Goal: Task Accomplishment & Management: Manage account settings

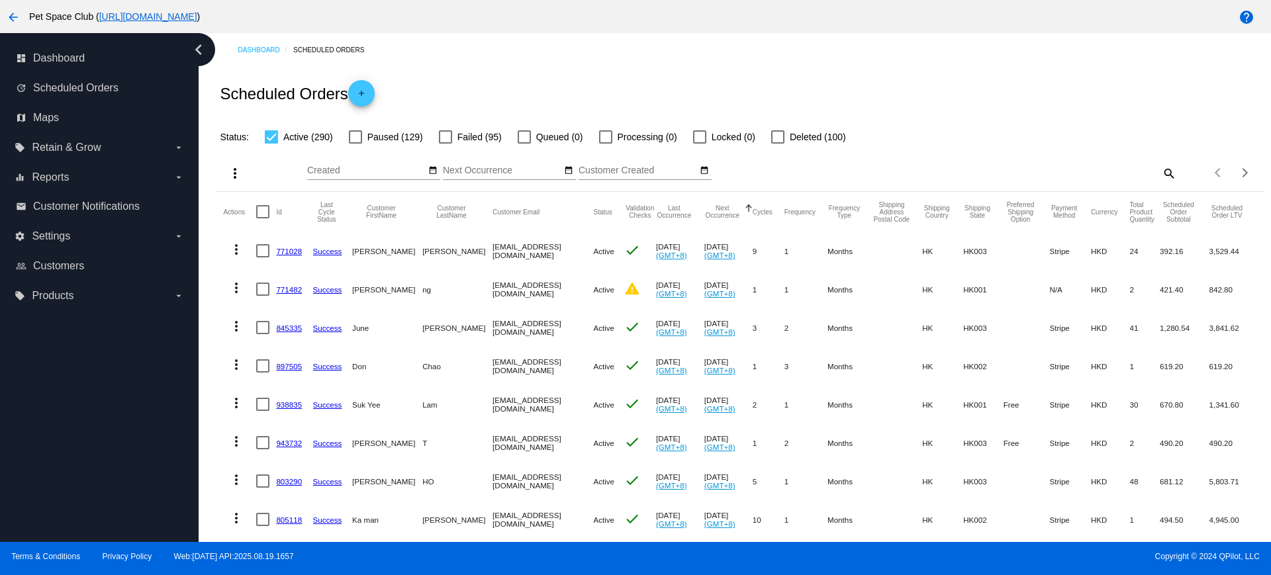
click at [1001, 128] on div "Status: Active (290) Paused (129) Failed (95) Queued (0) Processing (0) Locked …" at bounding box center [739, 132] width 1047 height 25
click at [955, 158] on div "more_vert Sep Jan Feb Mar [DATE]" at bounding box center [739, 168] width 1047 height 47
drag, startPoint x: 140, startPoint y: 414, endPoint x: 199, endPoint y: 387, distance: 64.6
click at [140, 414] on div "dashboard Dashboard update Scheduled Orders map Maps local_offer Retain & Grow …" at bounding box center [99, 287] width 199 height 509
click at [1160, 170] on mat-icon "search" at bounding box center [1168, 173] width 16 height 21
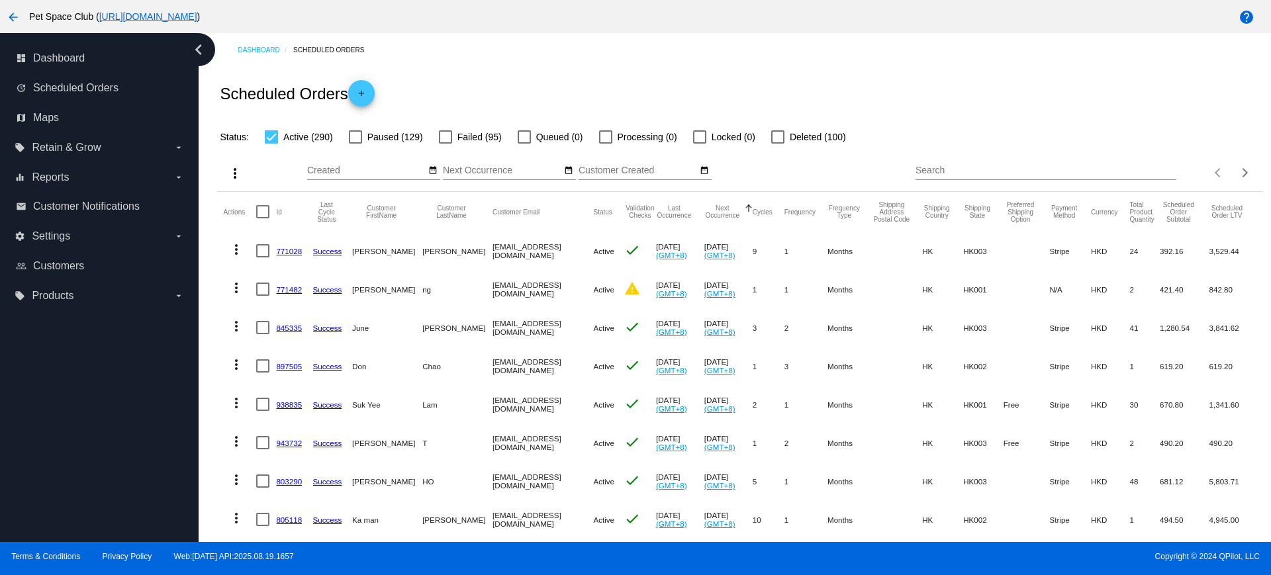
click at [1049, 171] on input "Search" at bounding box center [1045, 170] width 261 height 11
paste input "919086"
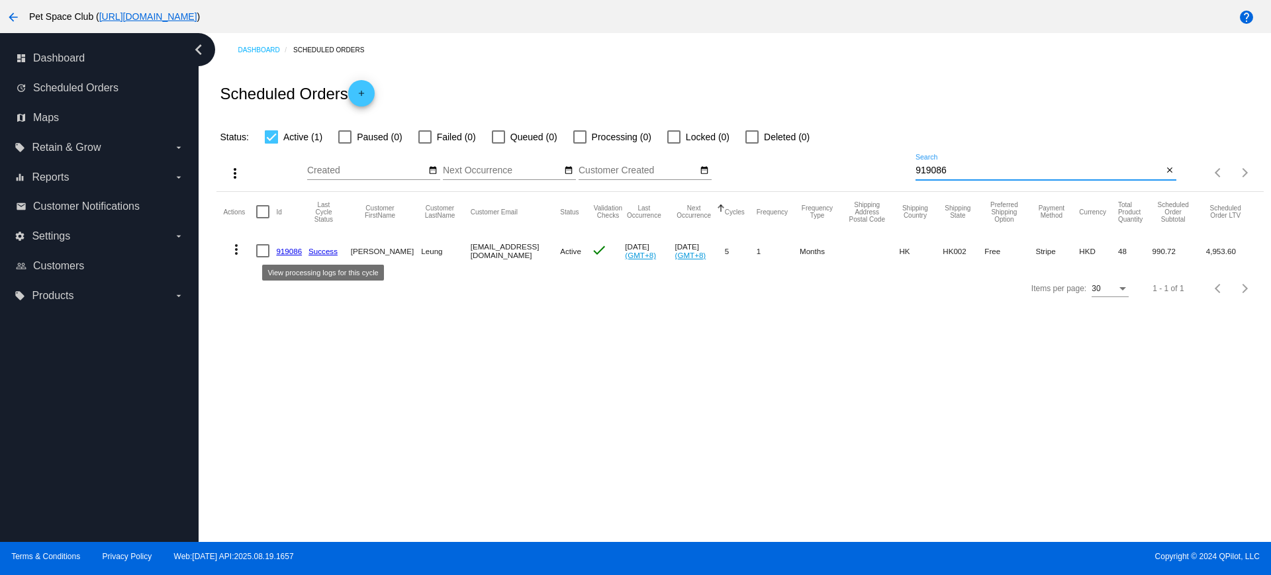
type input "919086"
drag, startPoint x: 951, startPoint y: 168, endPoint x: 863, endPoint y: 166, distance: 88.1
click at [863, 166] on div "more_vert Sep Jan Feb Mar Apr 1" at bounding box center [739, 168] width 1047 height 47
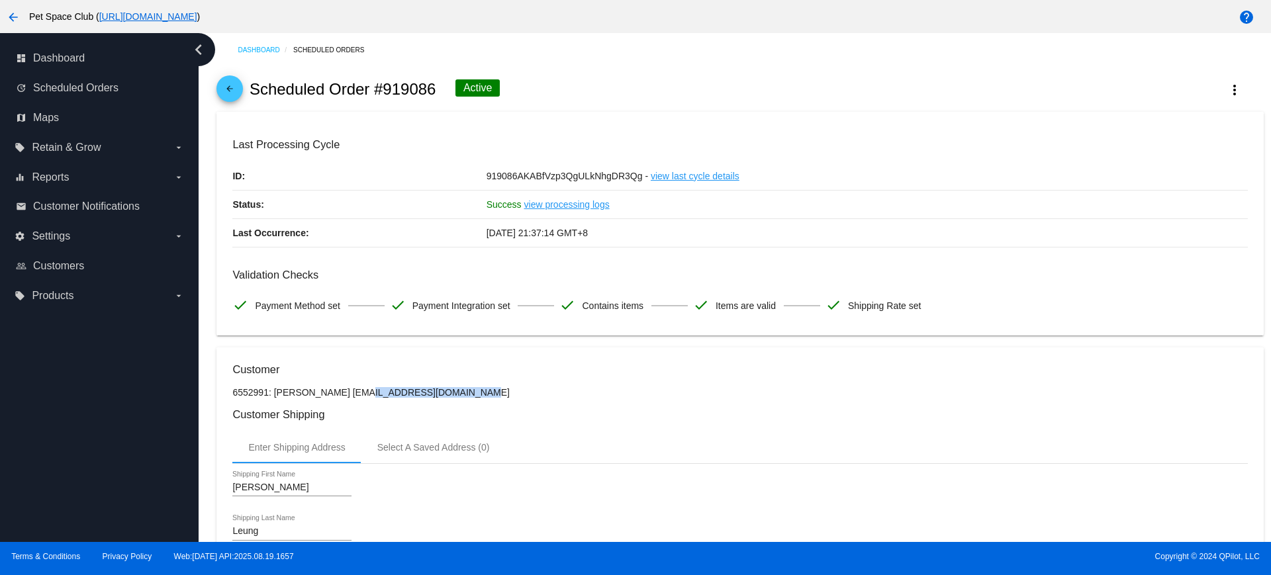
drag, startPoint x: 439, startPoint y: 394, endPoint x: 324, endPoint y: 393, distance: 114.5
click at [324, 393] on p "6552991: [PERSON_NAME] [EMAIL_ADDRESS][DOMAIN_NAME]" at bounding box center [739, 392] width 1015 height 11
copy p "leung__yan@hotmail.com"
click at [653, 411] on h3 "Customer Shipping" at bounding box center [739, 414] width 1015 height 13
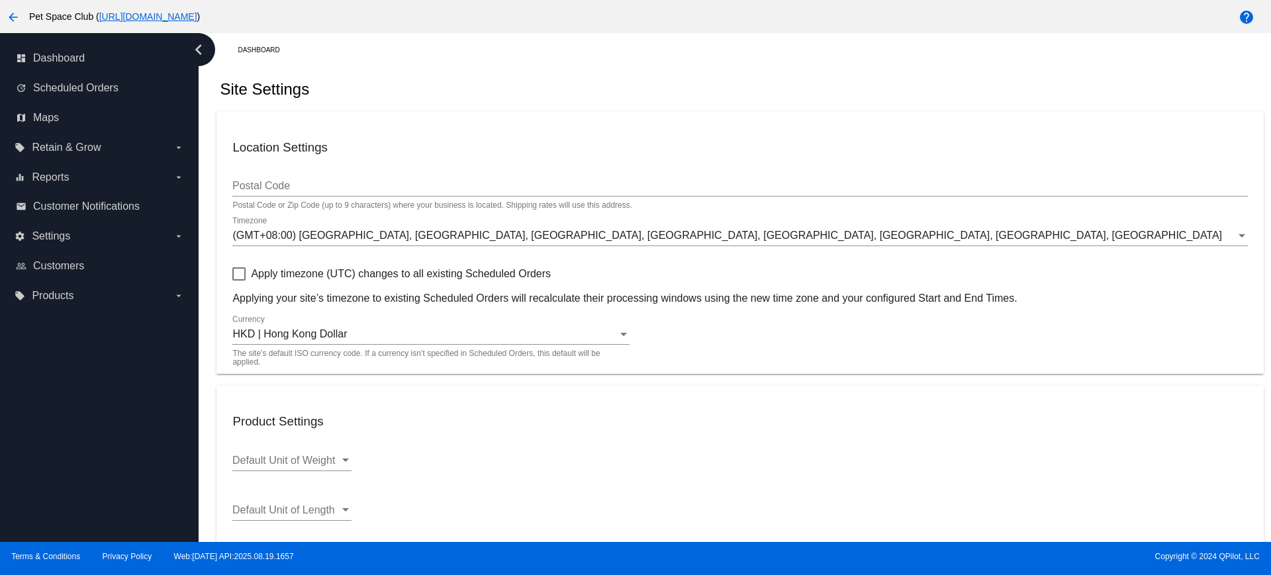
scroll to position [408, 0]
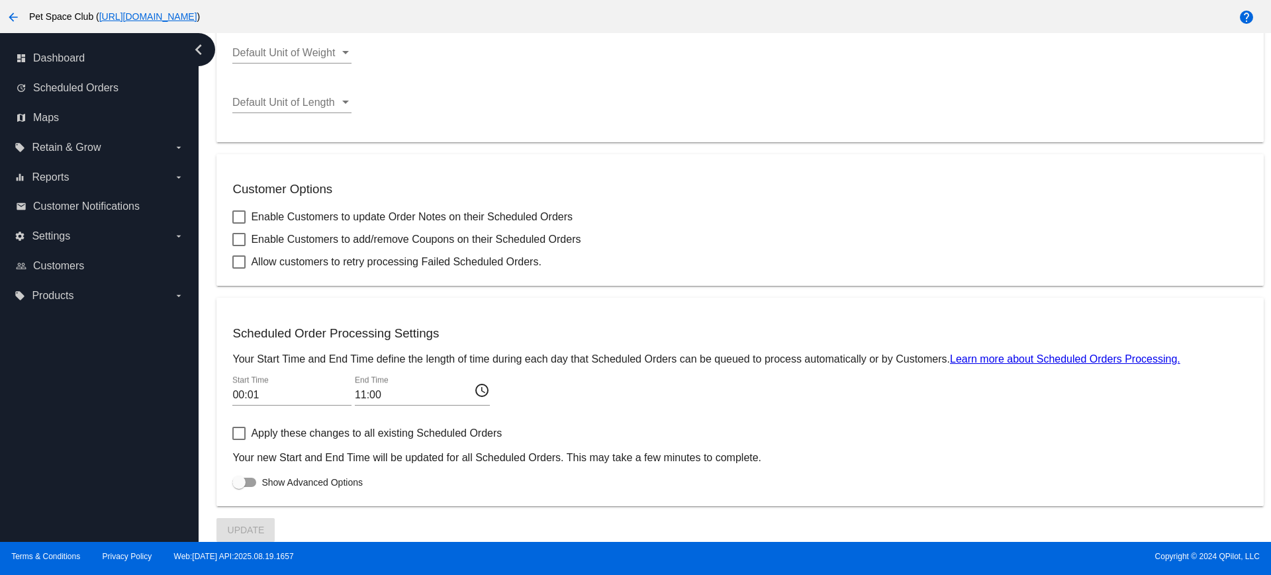
click at [395, 393] on input "11:00" at bounding box center [414, 395] width 119 height 12
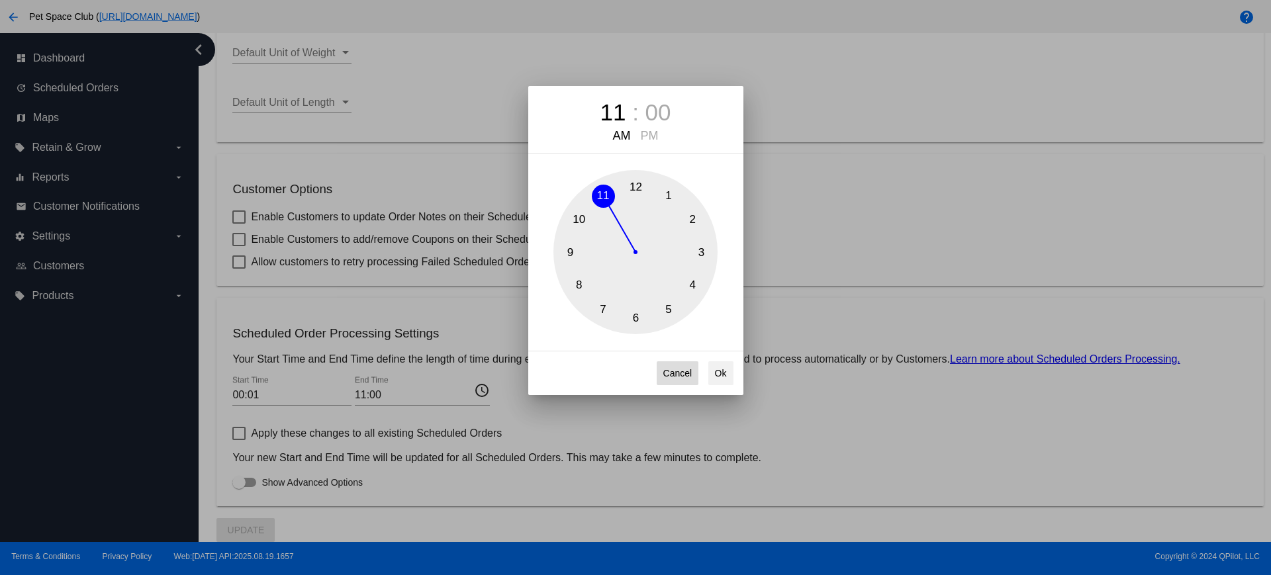
click at [682, 380] on button "Cancel" at bounding box center [678, 373] width 42 height 24
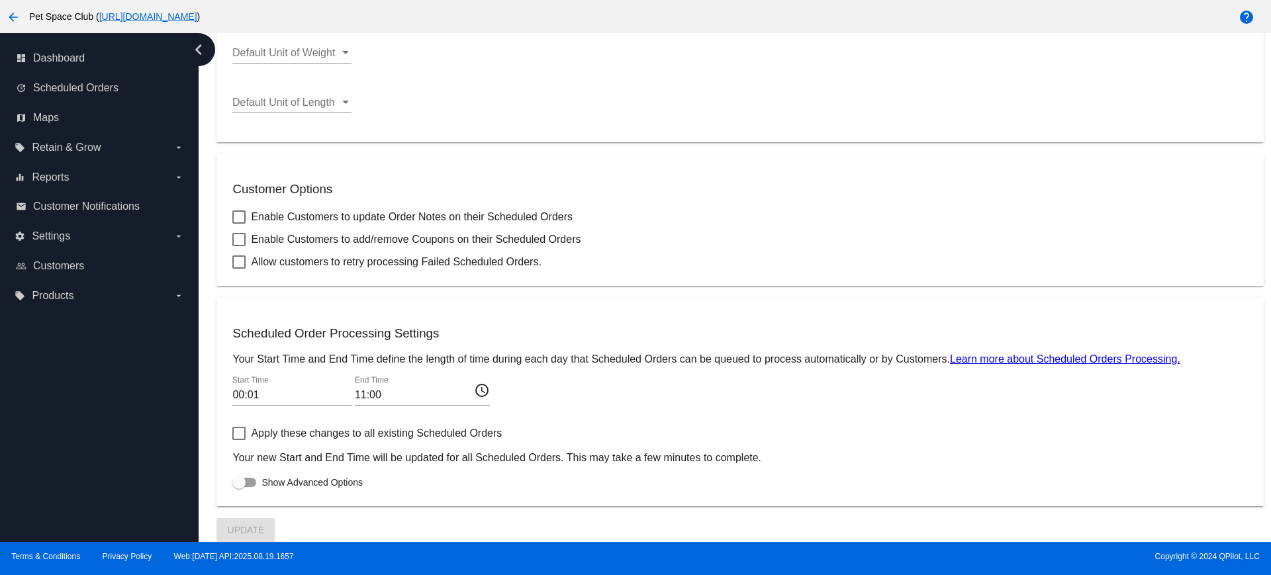
click at [381, 395] on input "11:00" at bounding box center [414, 395] width 119 height 12
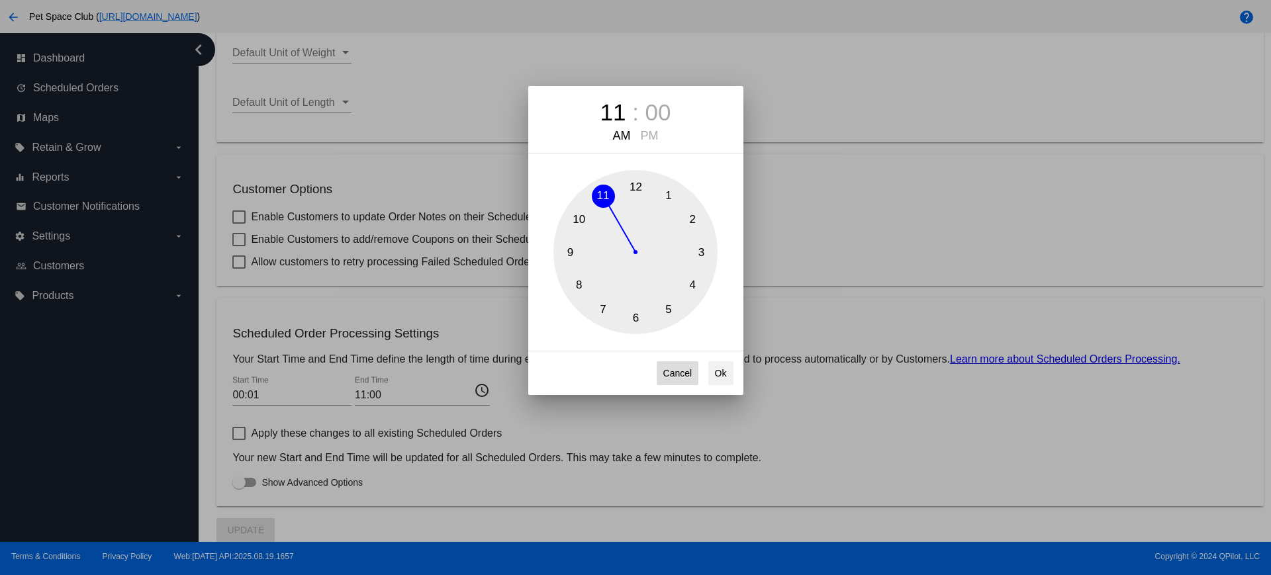
click at [673, 371] on button "Cancel" at bounding box center [678, 373] width 42 height 24
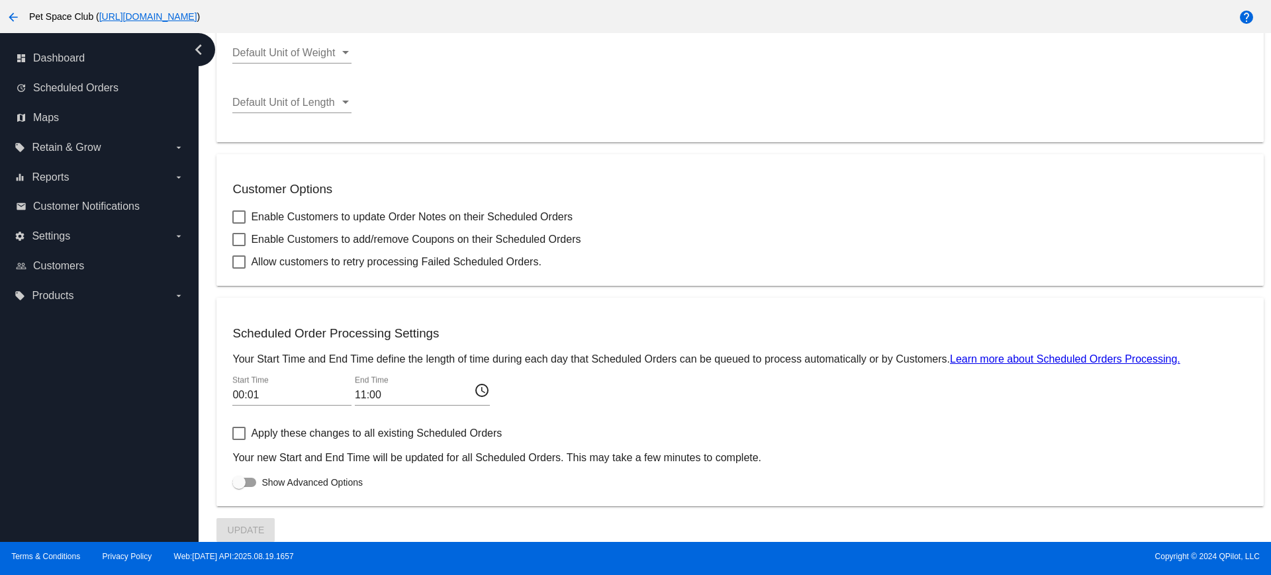
click at [373, 398] on input "11:00" at bounding box center [414, 395] width 119 height 12
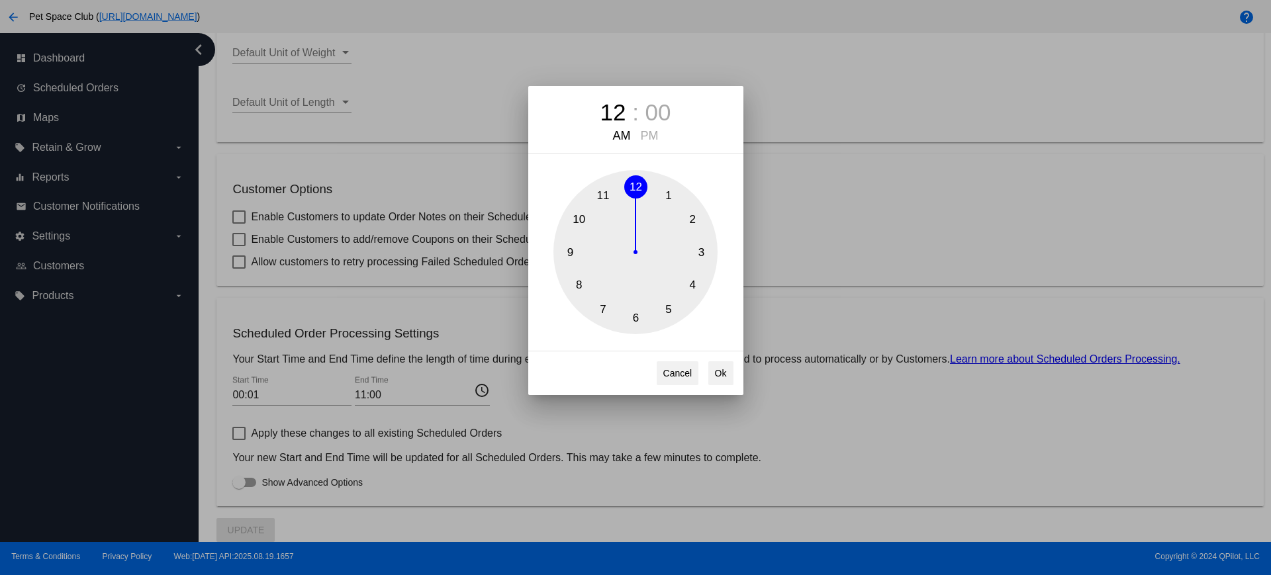
drag, startPoint x: 599, startPoint y: 197, endPoint x: 628, endPoint y: 203, distance: 29.1
click at [628, 203] on div "1 2 3 4 5 6 7 8 9 10 11 12" at bounding box center [635, 252] width 164 height 164
click at [676, 373] on button "Cancel" at bounding box center [678, 373] width 42 height 24
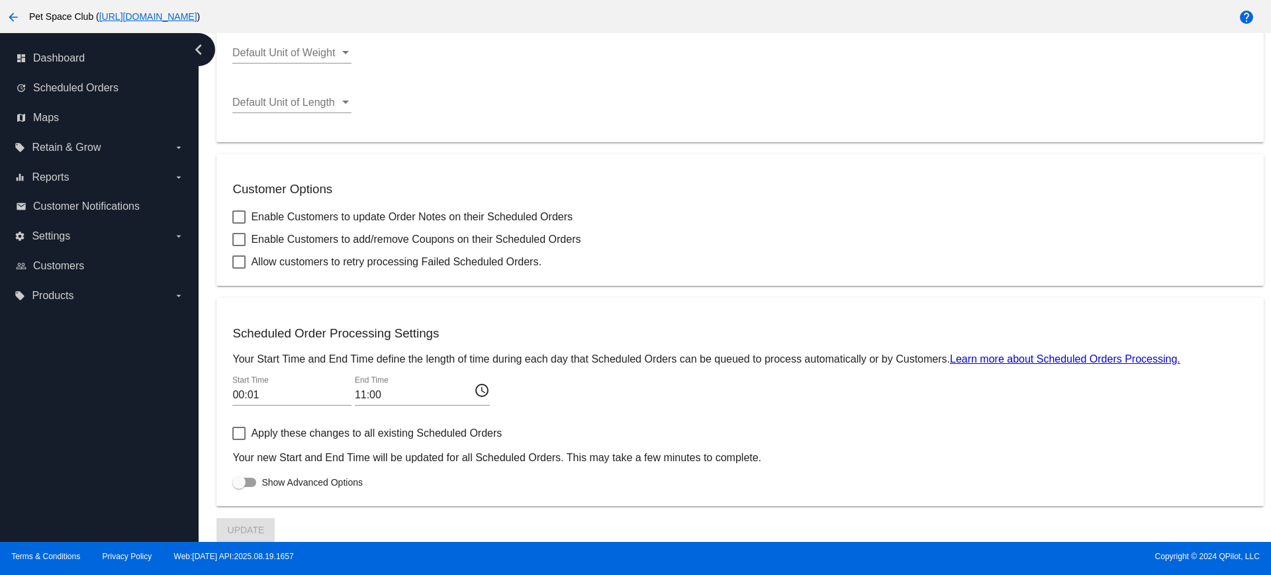
click at [266, 393] on input "00:01" at bounding box center [291, 395] width 119 height 12
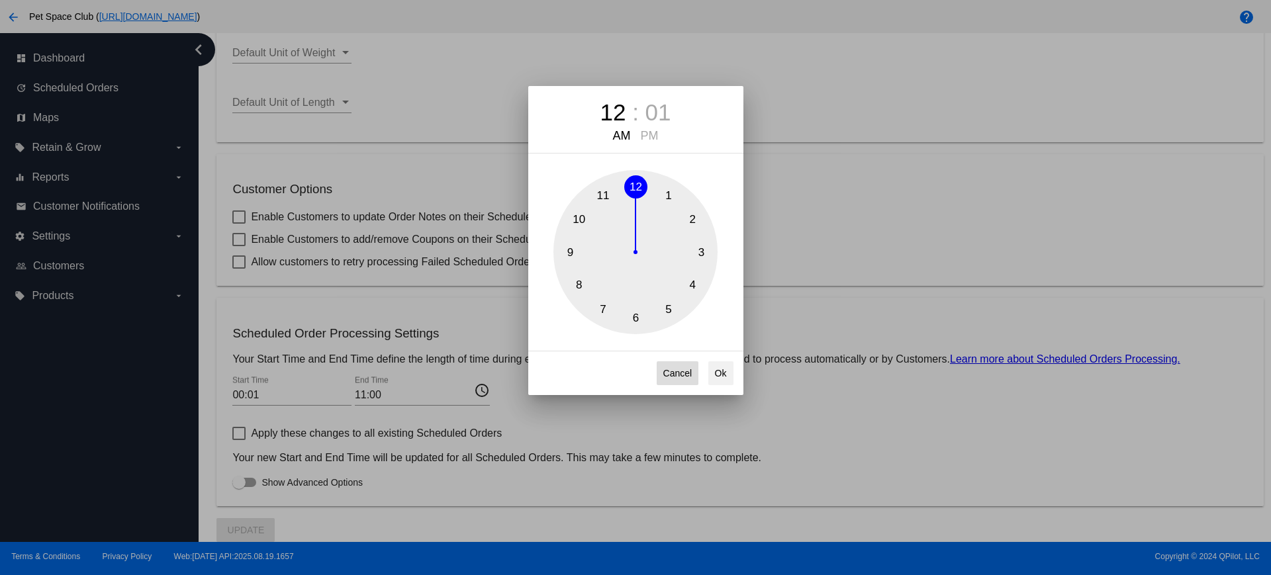
click at [684, 374] on button "Cancel" at bounding box center [678, 373] width 42 height 24
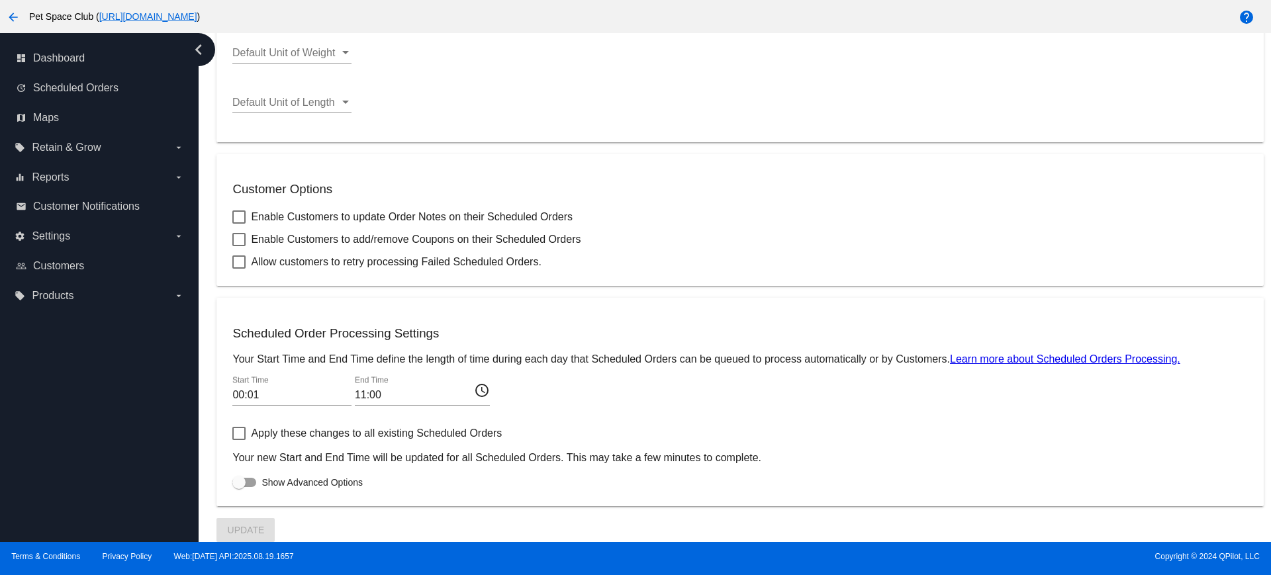
click at [237, 395] on input "00:01" at bounding box center [291, 395] width 119 height 12
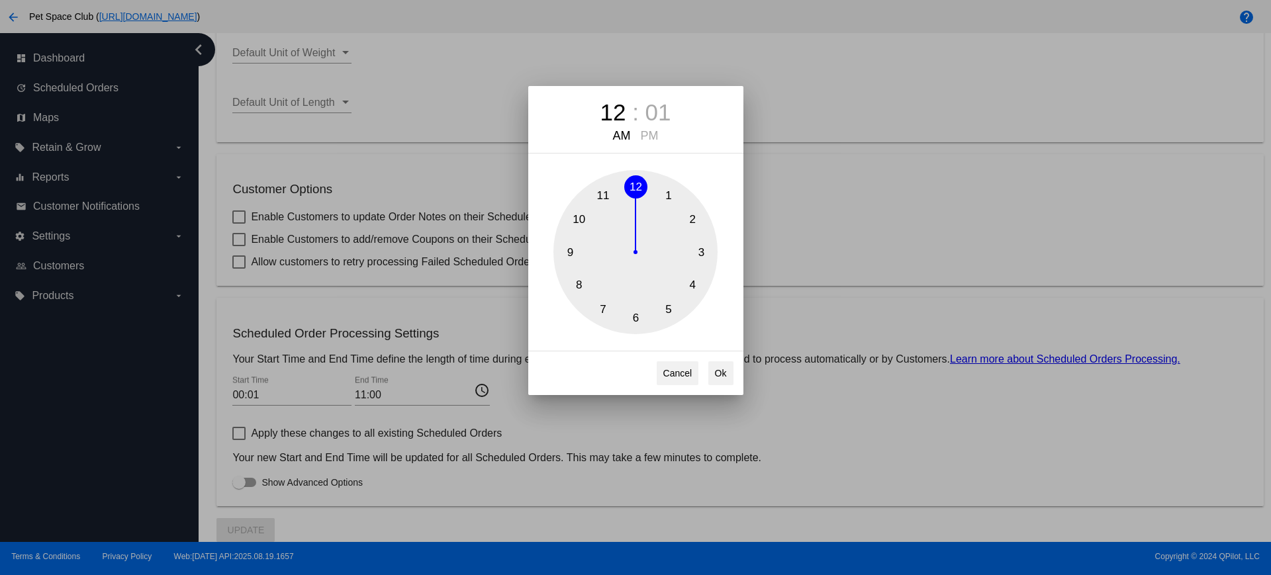
click at [825, 211] on div "12 : 01 AM PM 1 2 3 4 5 6 7 8 9 10 11 12 Cancel Ok" at bounding box center [635, 287] width 1271 height 575
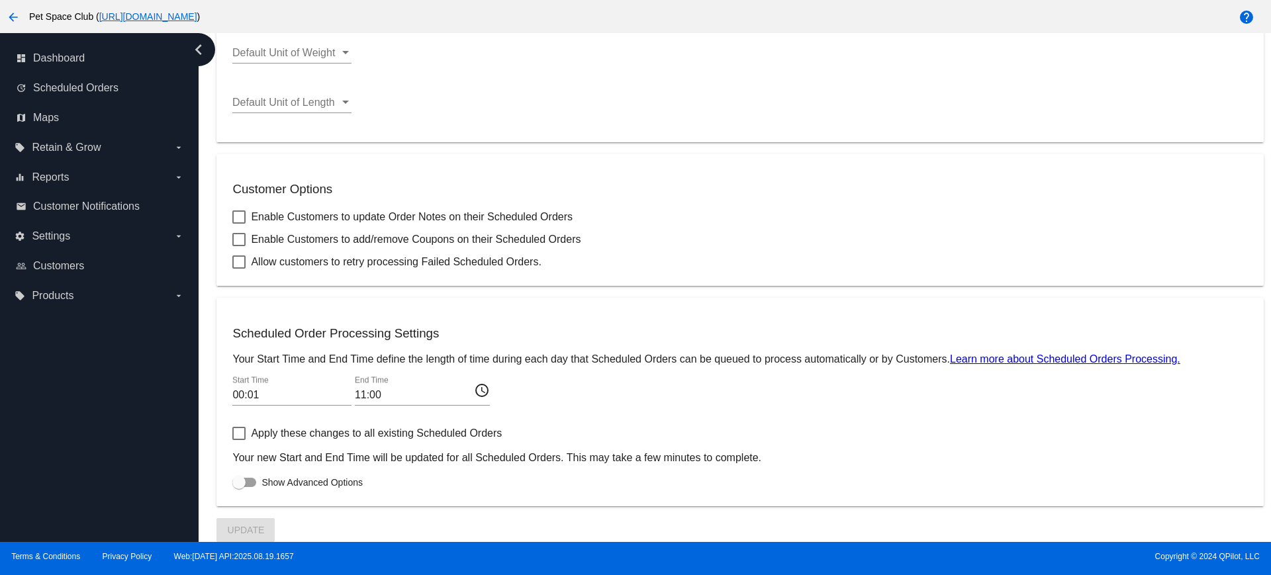
click at [382, 398] on input "11:00" at bounding box center [414, 395] width 119 height 12
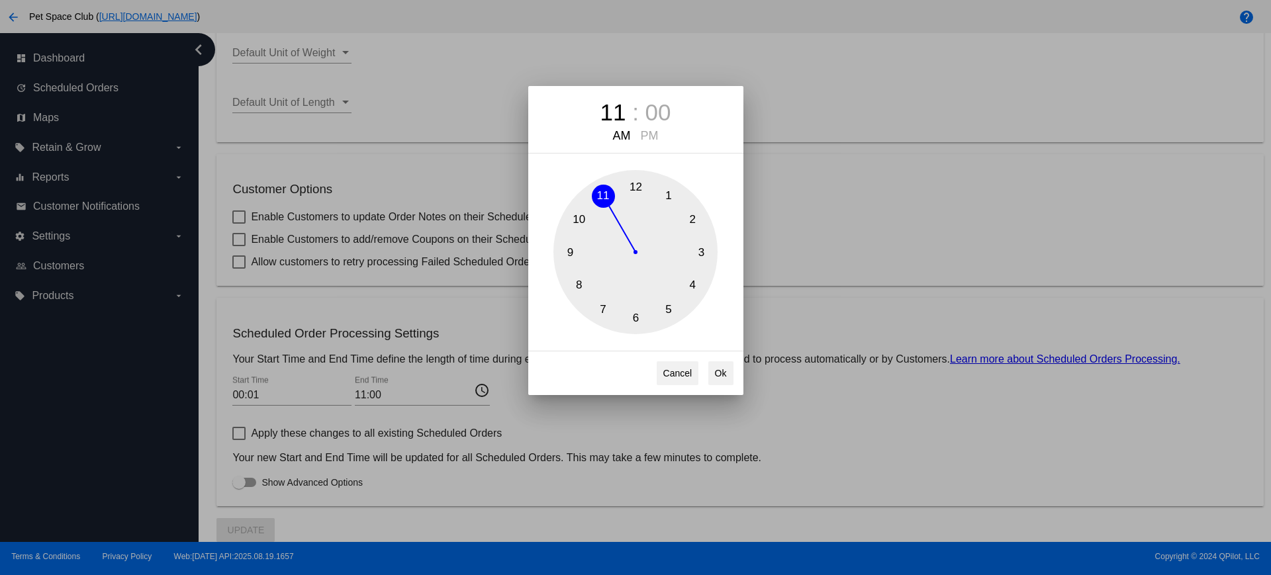
click at [654, 134] on div "PM" at bounding box center [649, 136] width 24 height 14
click at [622, 186] on div "1 2 3 4 5 6 7 8 9 10 11 12" at bounding box center [635, 252] width 164 height 164
click at [676, 376] on button "Cancel" at bounding box center [678, 373] width 42 height 24
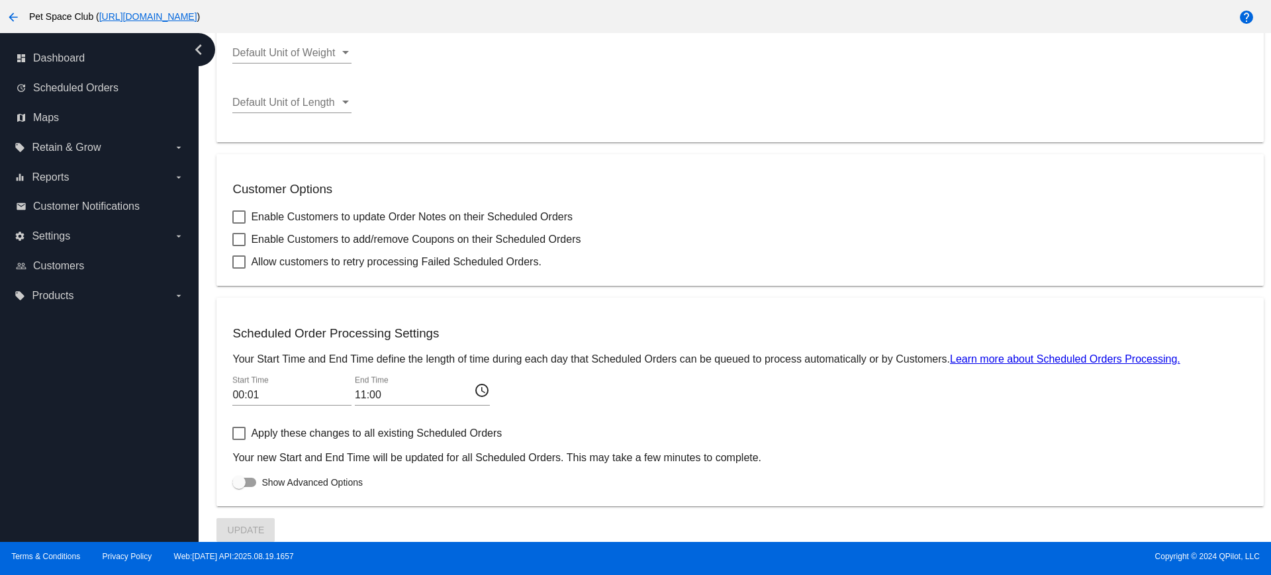
drag, startPoint x: 376, startPoint y: 396, endPoint x: 661, endPoint y: 409, distance: 284.9
click at [661, 409] on div "00:01 Start Time 11:00 End Time access_time" at bounding box center [739, 397] width 1015 height 43
click at [372, 393] on input "11:00" at bounding box center [414, 395] width 119 height 12
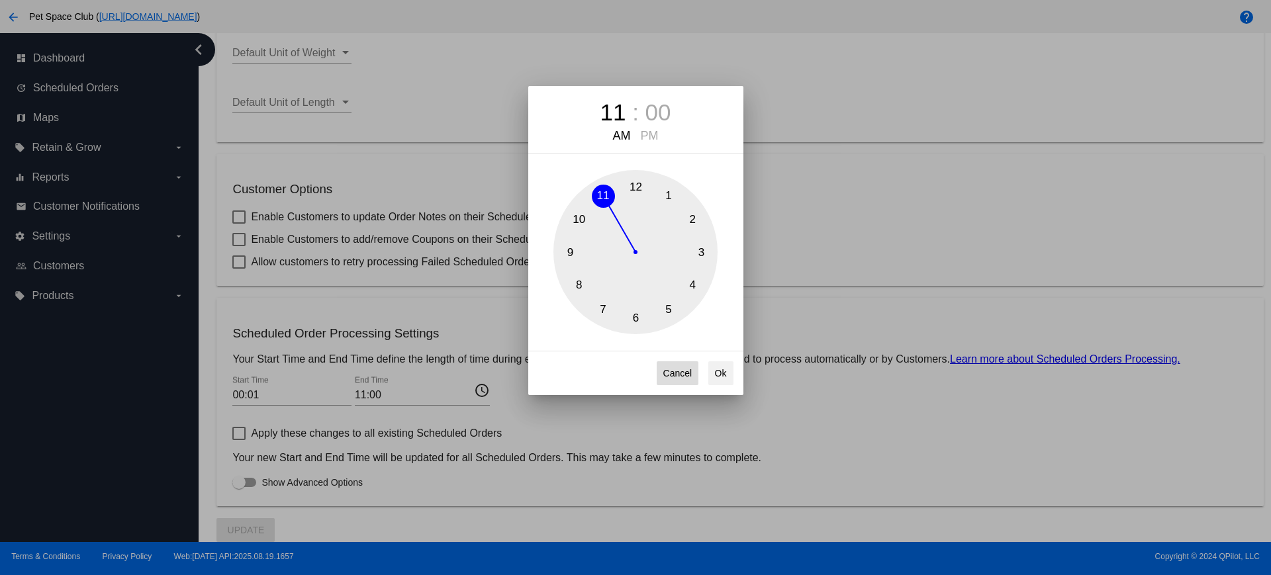
click at [686, 375] on button "Cancel" at bounding box center [678, 373] width 42 height 24
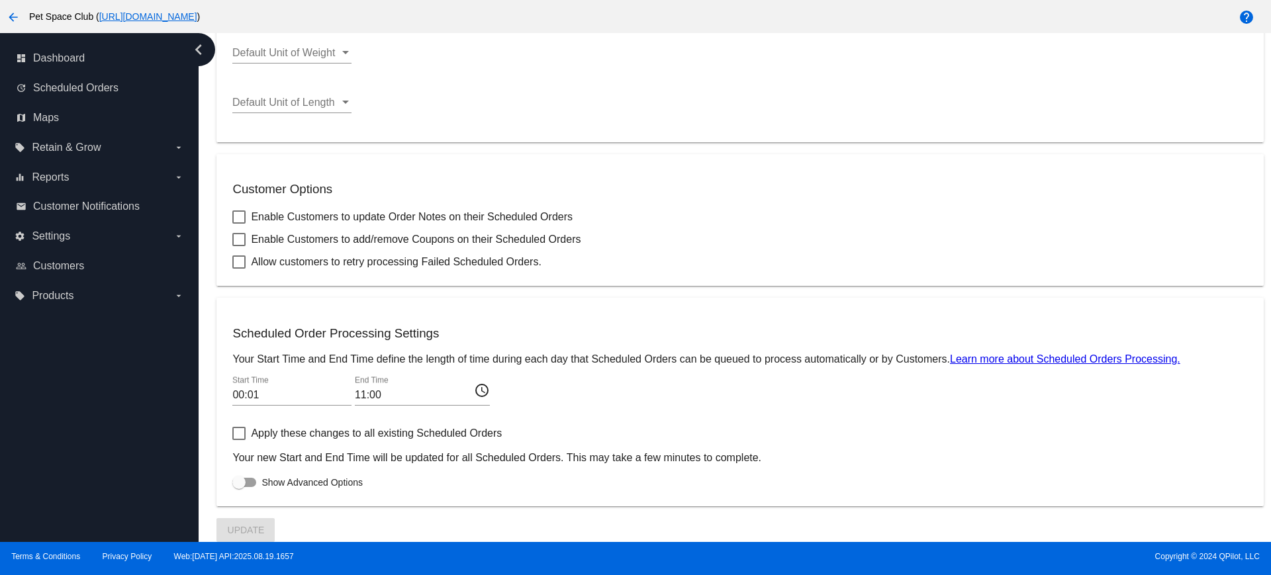
click at [484, 389] on mat-icon "access_time" at bounding box center [482, 390] width 16 height 16
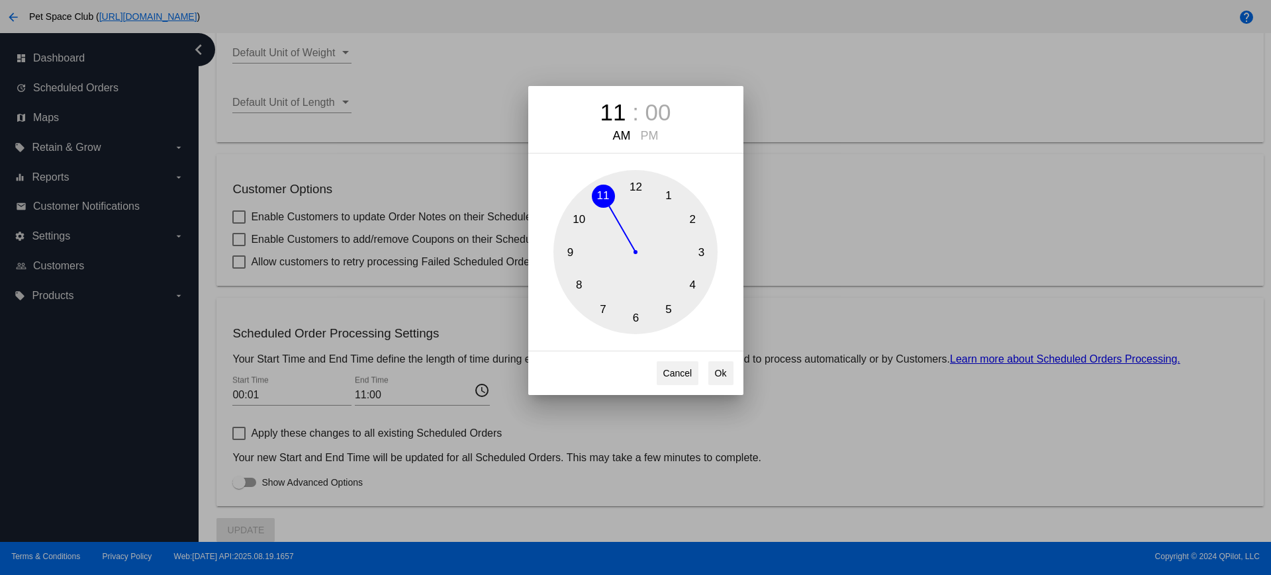
click at [657, 126] on div "11 : 00" at bounding box center [635, 112] width 215 height 33
click at [651, 136] on div "PM" at bounding box center [649, 136] width 24 height 14
click at [658, 115] on div "00" at bounding box center [658, 112] width 26 height 26
click at [629, 188] on button "0" at bounding box center [635, 186] width 23 height 23
click at [718, 372] on button "Ok" at bounding box center [720, 373] width 25 height 24
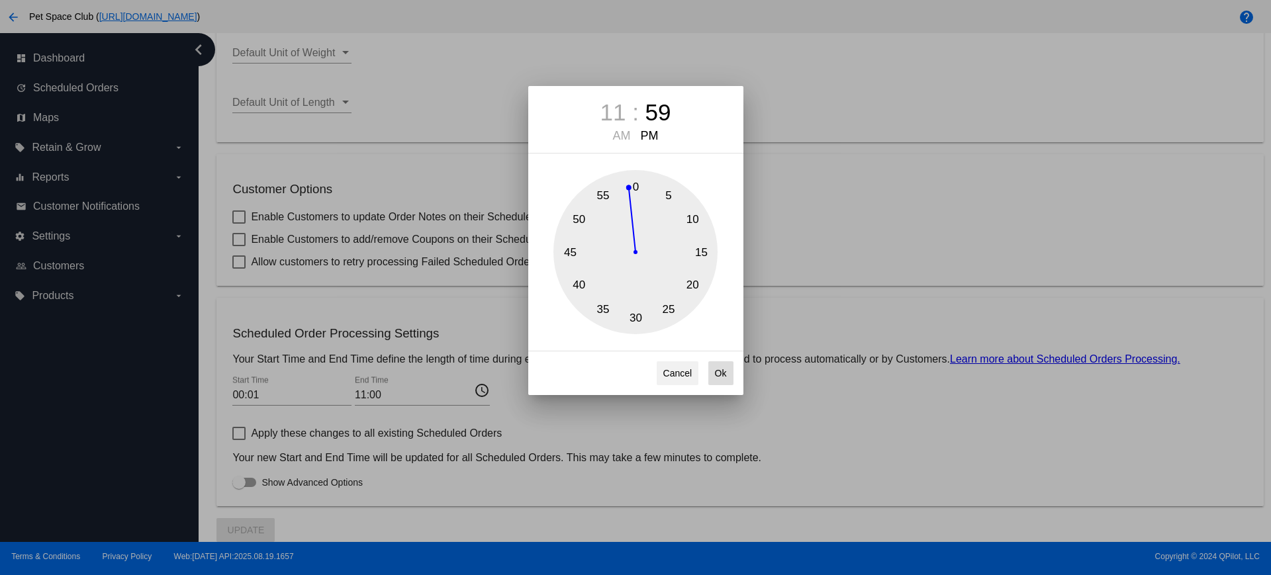
type input "23:59"
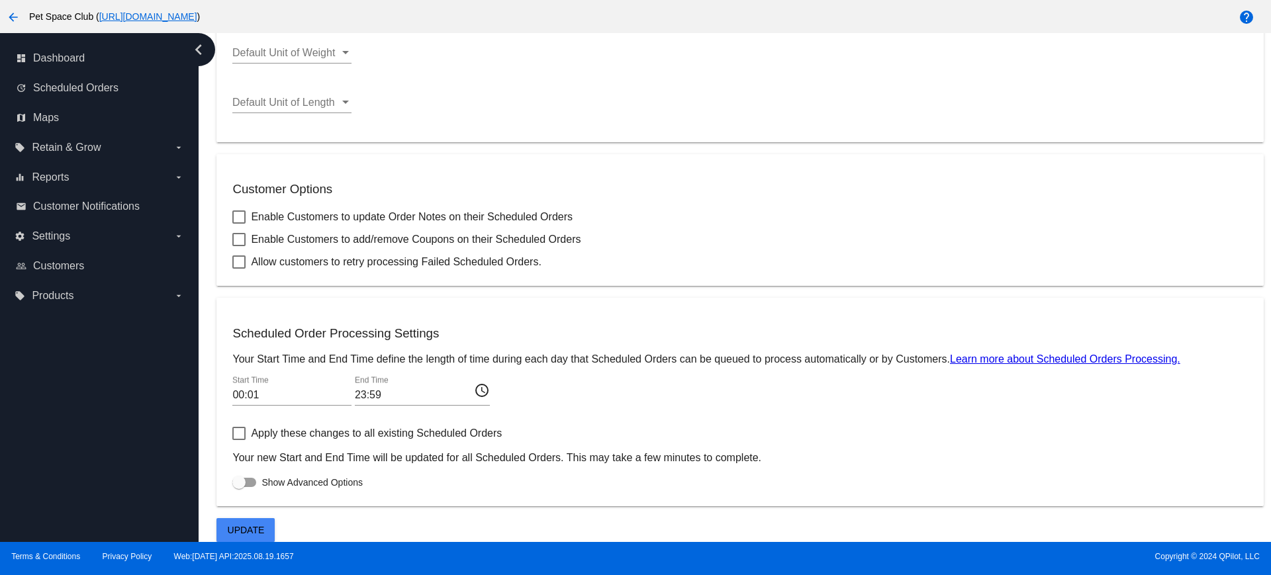
click at [270, 394] on input "00:01" at bounding box center [291, 395] width 119 height 12
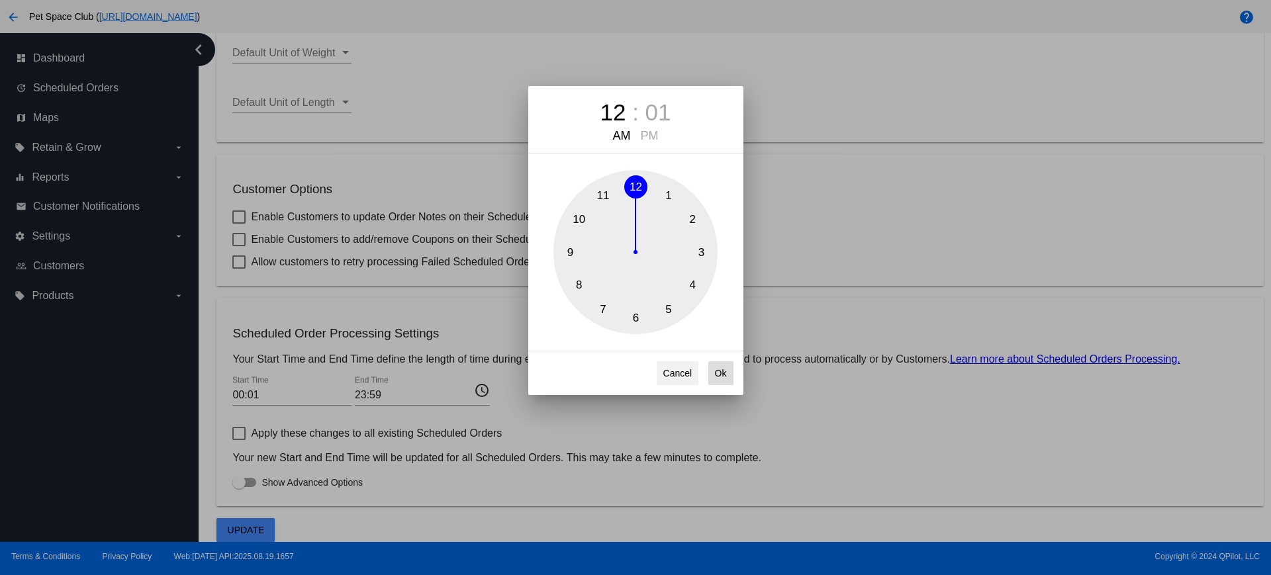
click at [720, 379] on button "Ok" at bounding box center [720, 373] width 25 height 24
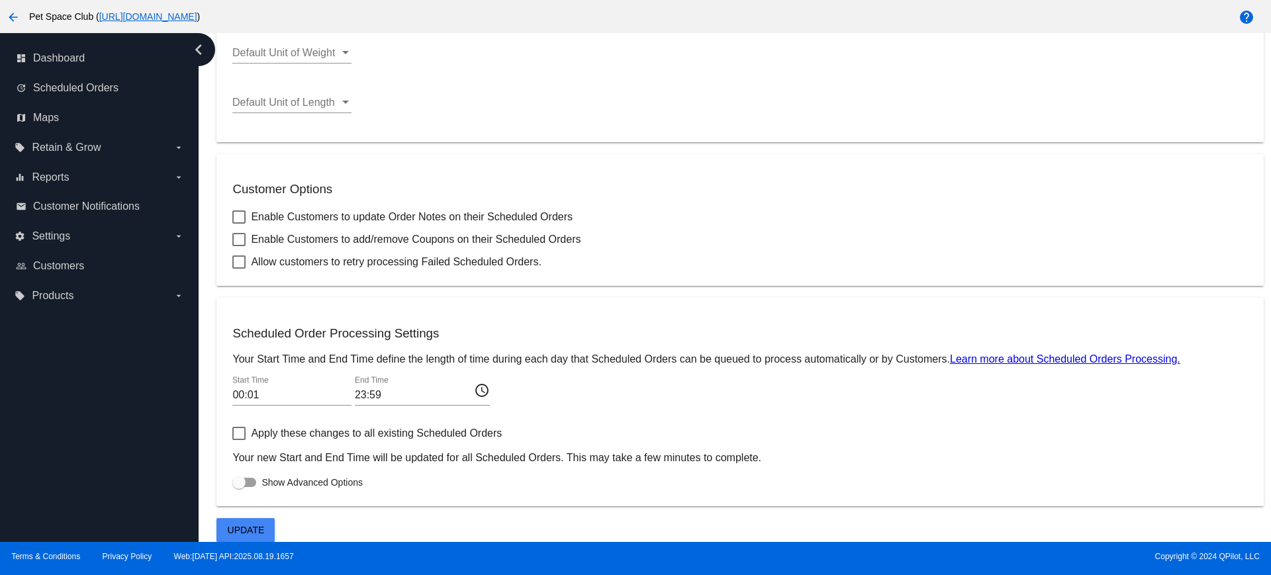
click at [236, 432] on div at bounding box center [238, 433] width 13 height 13
click at [238, 440] on input "Apply these changes to all existing Scheduled Orders" at bounding box center [238, 440] width 1 height 1
click at [258, 526] on span "Update" at bounding box center [246, 530] width 37 height 11
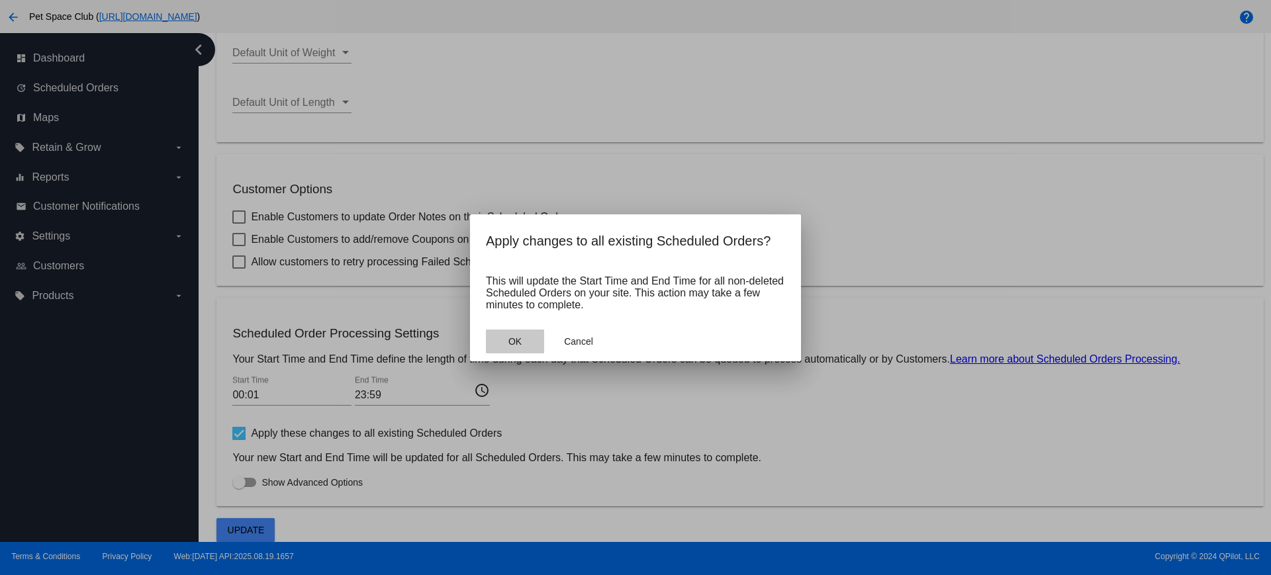
click at [504, 341] on button "OK" at bounding box center [515, 342] width 58 height 24
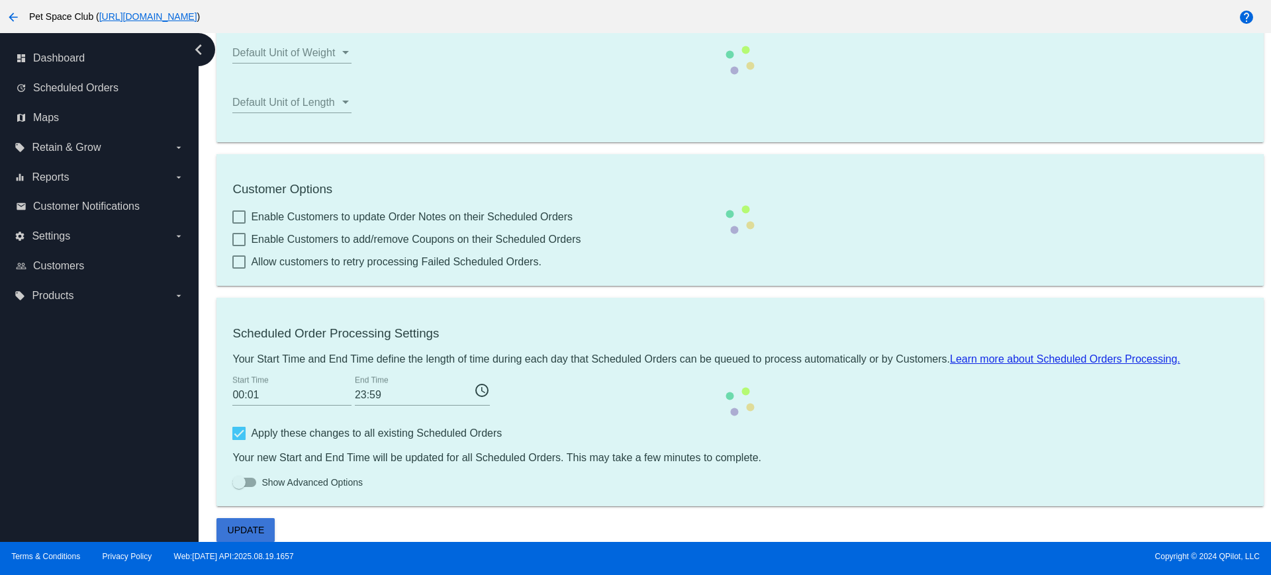
scroll to position [358, 0]
checkbox input "false"
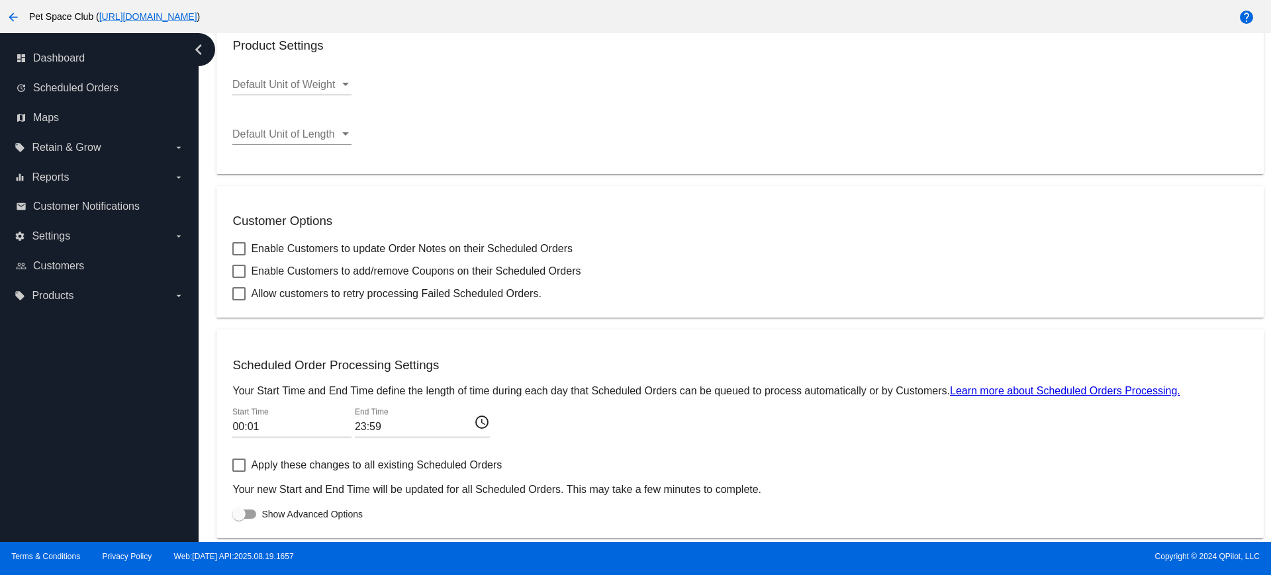
scroll to position [408, 0]
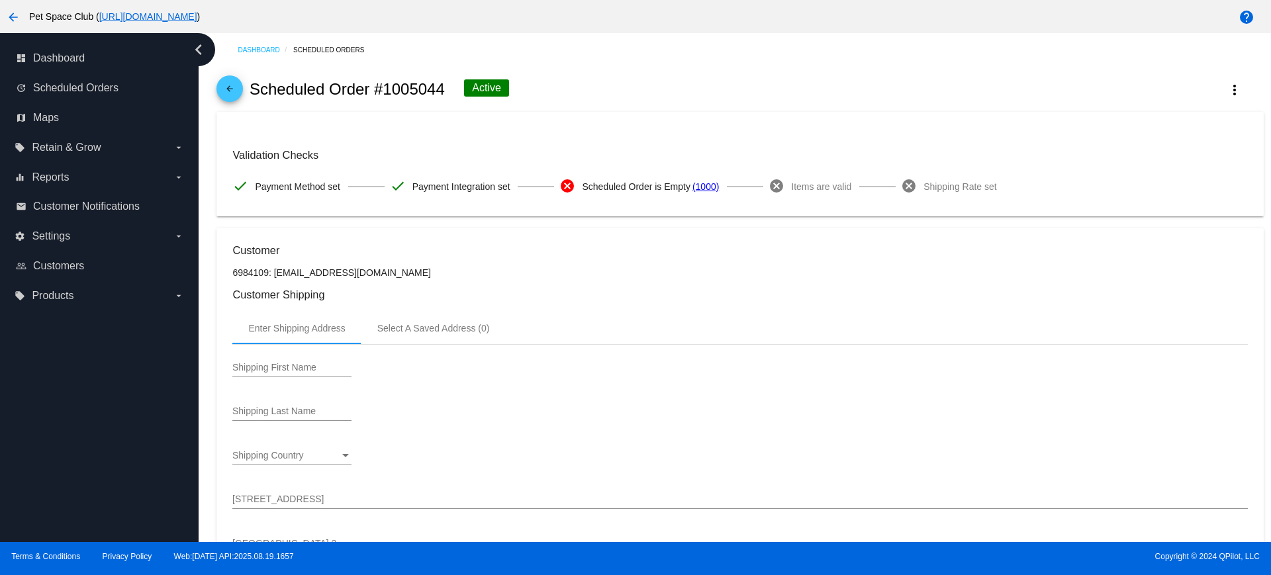
scroll to position [83, 0]
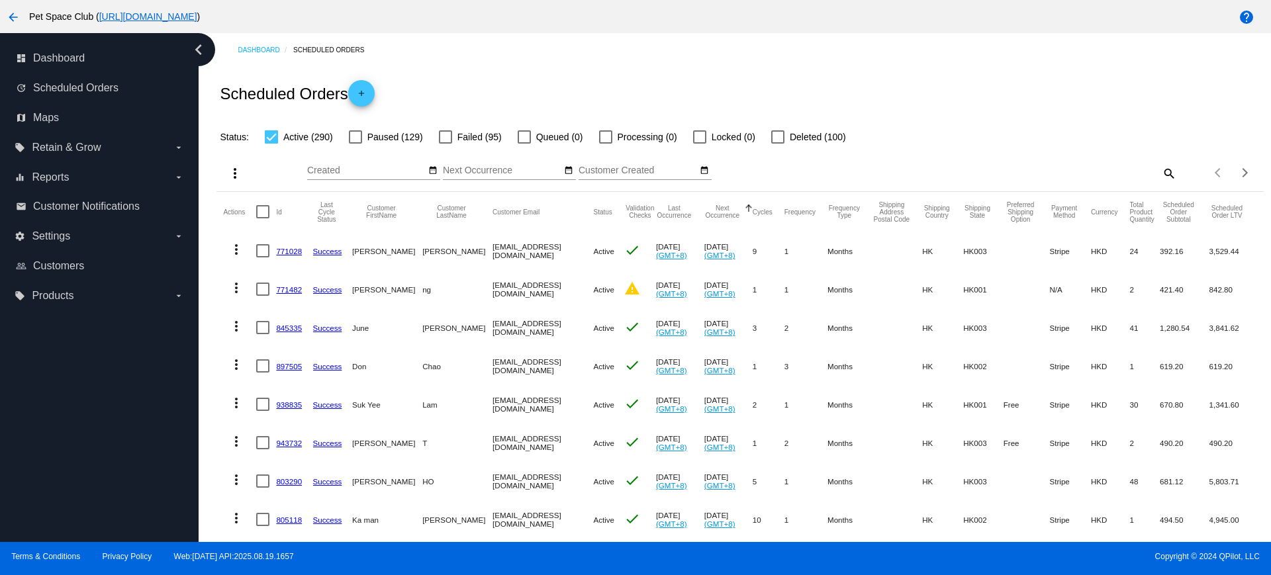
click at [914, 161] on div "more_vert Sep Jan Feb Mar Apr 1" at bounding box center [739, 168] width 1047 height 47
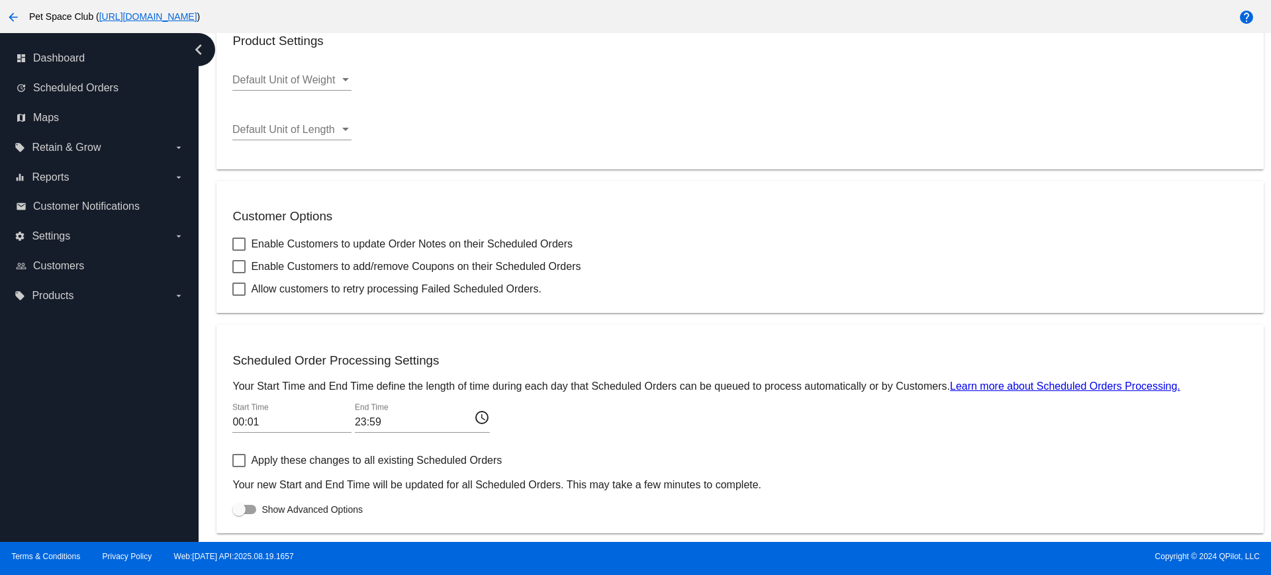
scroll to position [408, 0]
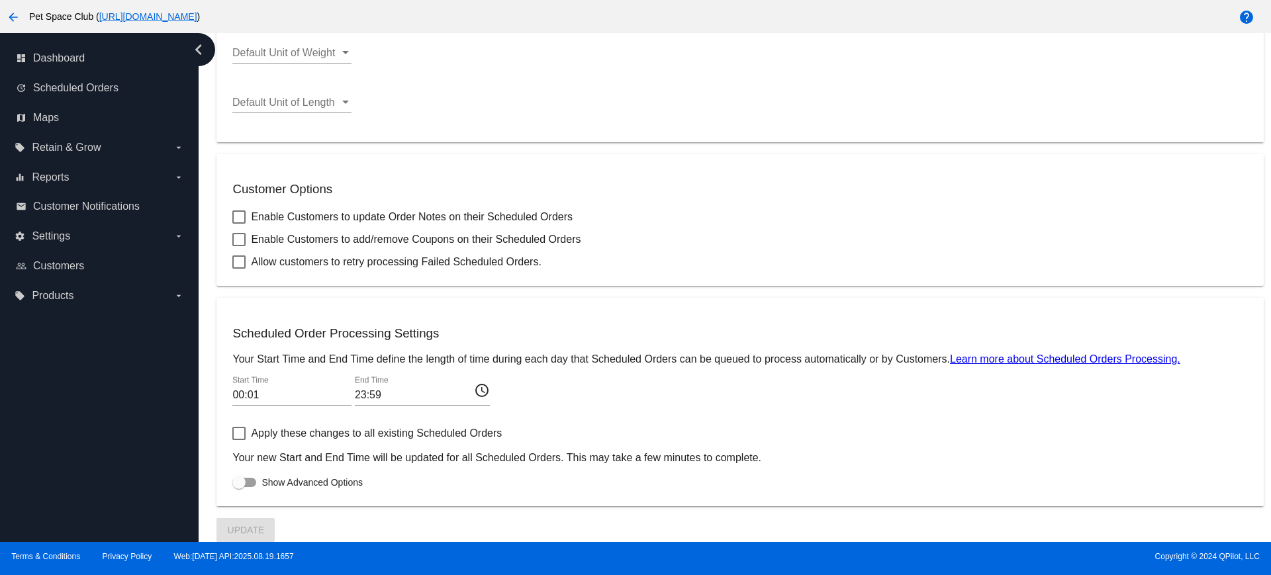
click at [1068, 89] on div "Default Unit of Length Default Unit of Length" at bounding box center [739, 104] width 1015 height 43
click at [913, 434] on div "Apply these changes to all existing Scheduled Orders Your new Start and End Tim…" at bounding box center [739, 445] width 1015 height 38
click at [246, 394] on input "00:01" at bounding box center [291, 395] width 119 height 12
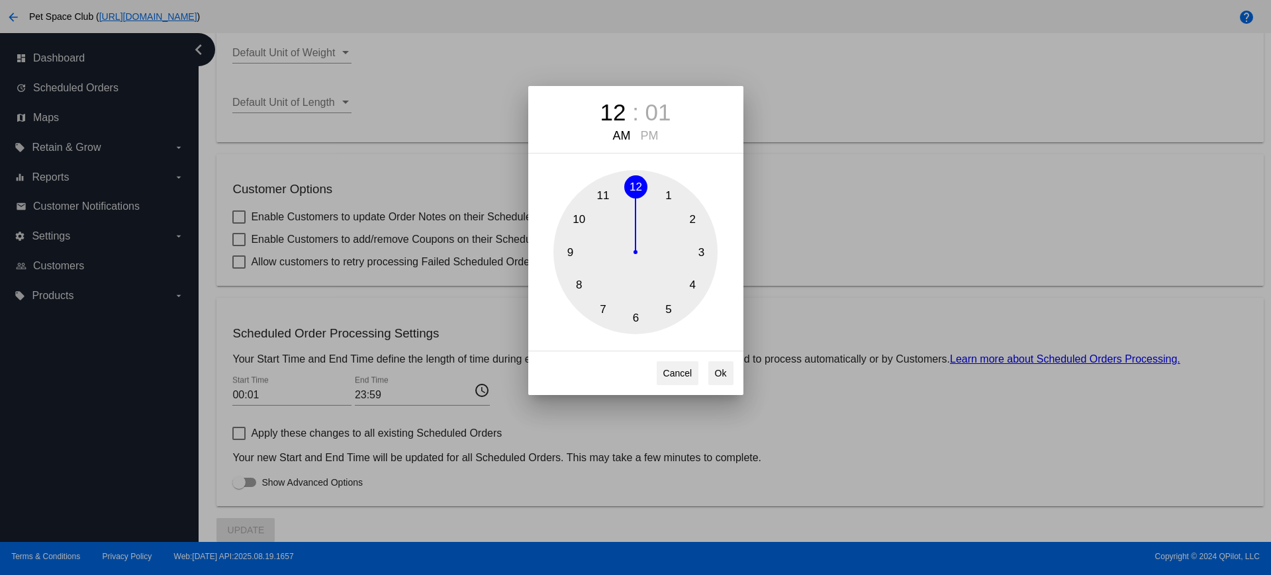
drag, startPoint x: 275, startPoint y: 394, endPoint x: 222, endPoint y: 393, distance: 53.0
click at [222, 393] on div "12 : 01 AM PM 1 2 3 4 5 6 7 8 9 10 11 12 Cancel Ok" at bounding box center [635, 287] width 1271 height 575
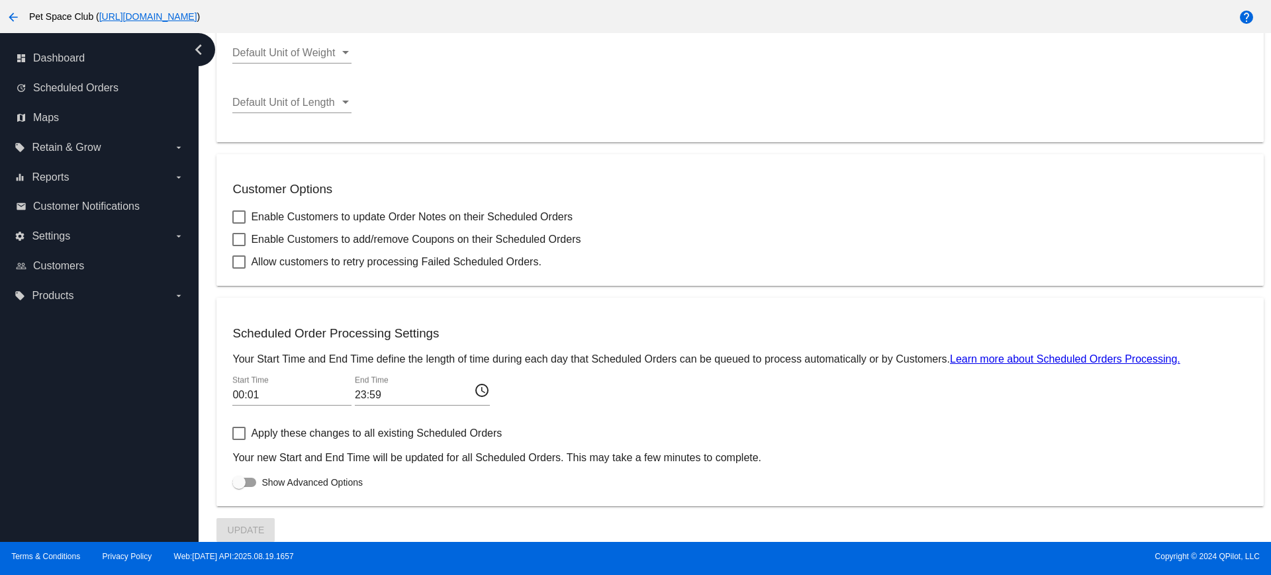
drag, startPoint x: 263, startPoint y: 396, endPoint x: 217, endPoint y: 391, distance: 46.0
click at [217, 391] on mat-card "Scheduled Order Processing Settings Your Start Time and End Time define the len…" at bounding box center [739, 402] width 1047 height 208
click at [535, 400] on div "00:01 Start Time 23:59 End Time access_time" at bounding box center [739, 397] width 1015 height 43
drag, startPoint x: 232, startPoint y: 360, endPoint x: 945, endPoint y: 358, distance: 713.6
click at [945, 358] on mat-card "Scheduled Order Processing Settings Your Start Time and End Time define the len…" at bounding box center [739, 402] width 1047 height 208
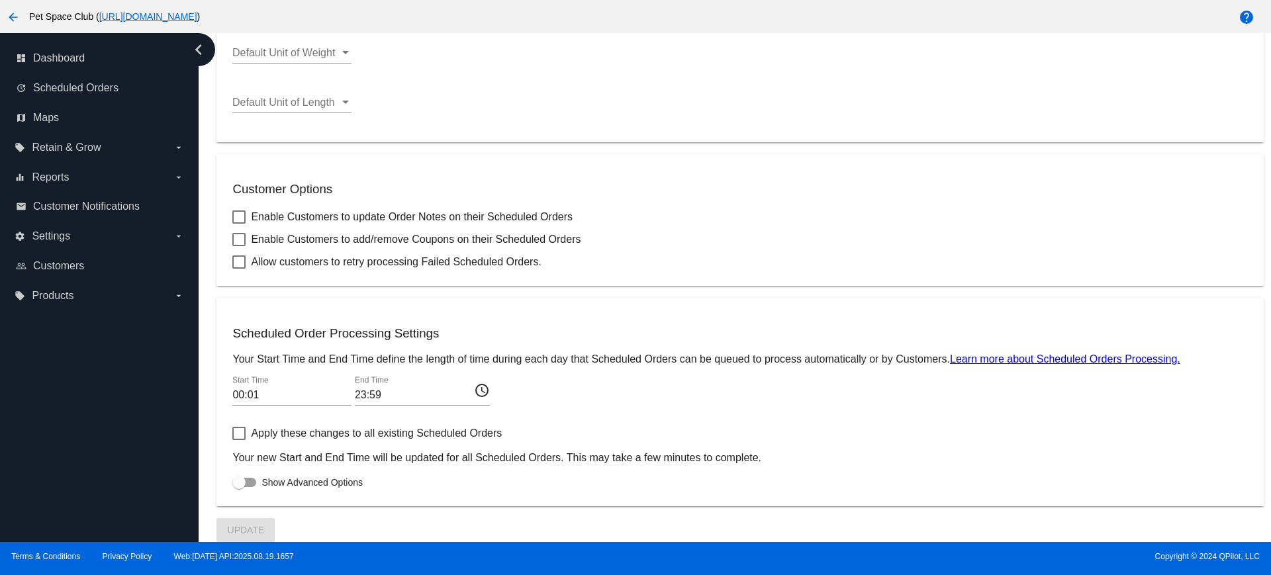
copy p "Your Start Time and End Time define the length of time during each day that Sch…"
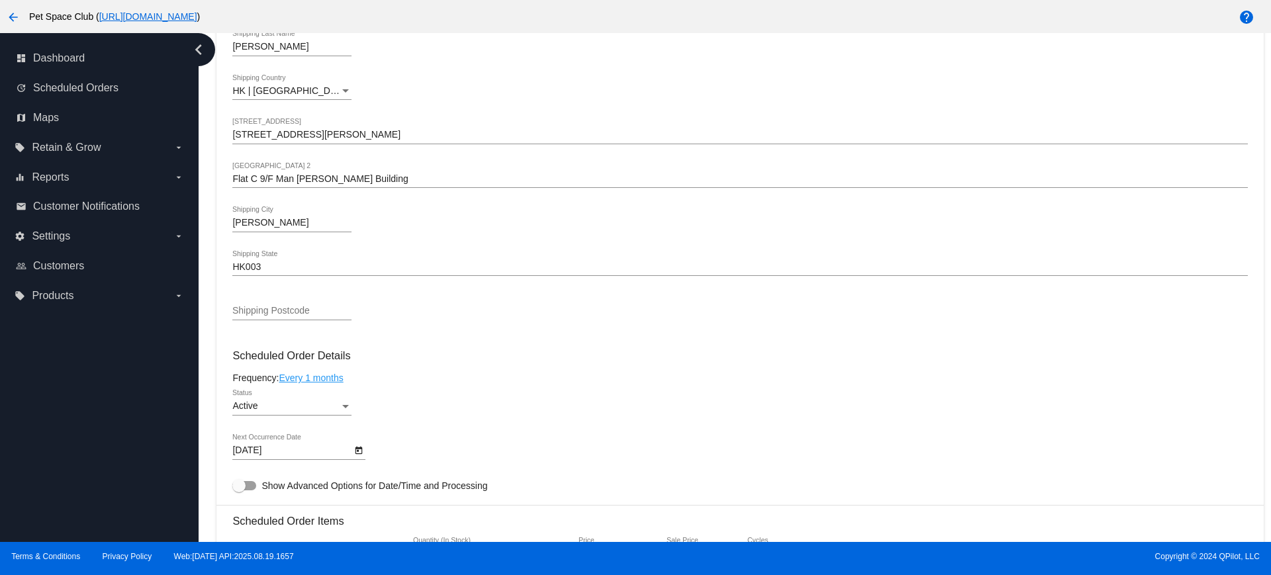
scroll to position [579, 0]
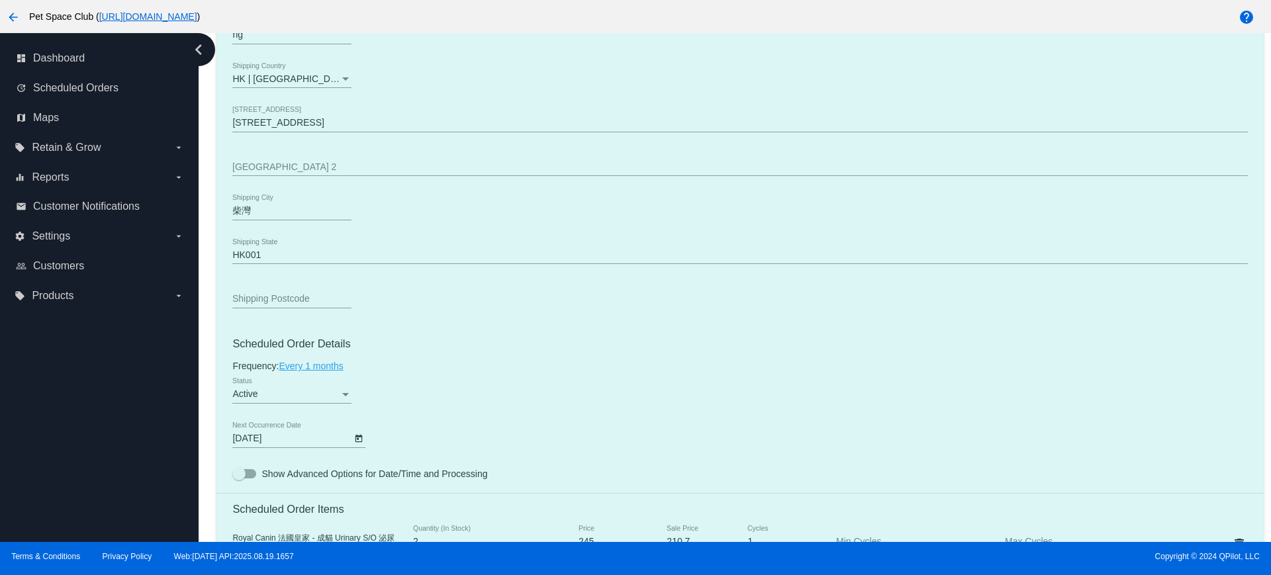
scroll to position [579, 0]
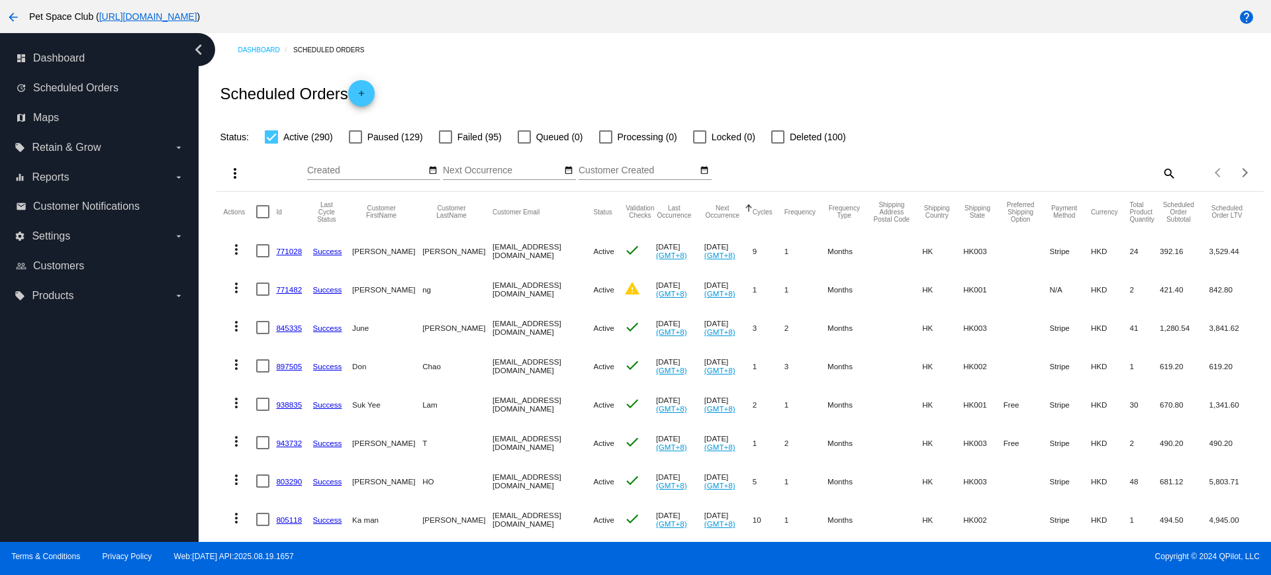
drag, startPoint x: 945, startPoint y: 158, endPoint x: 900, endPoint y: 236, distance: 89.8
click at [945, 158] on div "more_vert Sep Jan Feb Mar Apr 1" at bounding box center [739, 168] width 1047 height 47
click at [74, 232] on label "settings Settings arrow_drop_down" at bounding box center [99, 236] width 169 height 21
click at [0, 0] on input "settings Settings arrow_drop_down" at bounding box center [0, 0] width 0 height 0
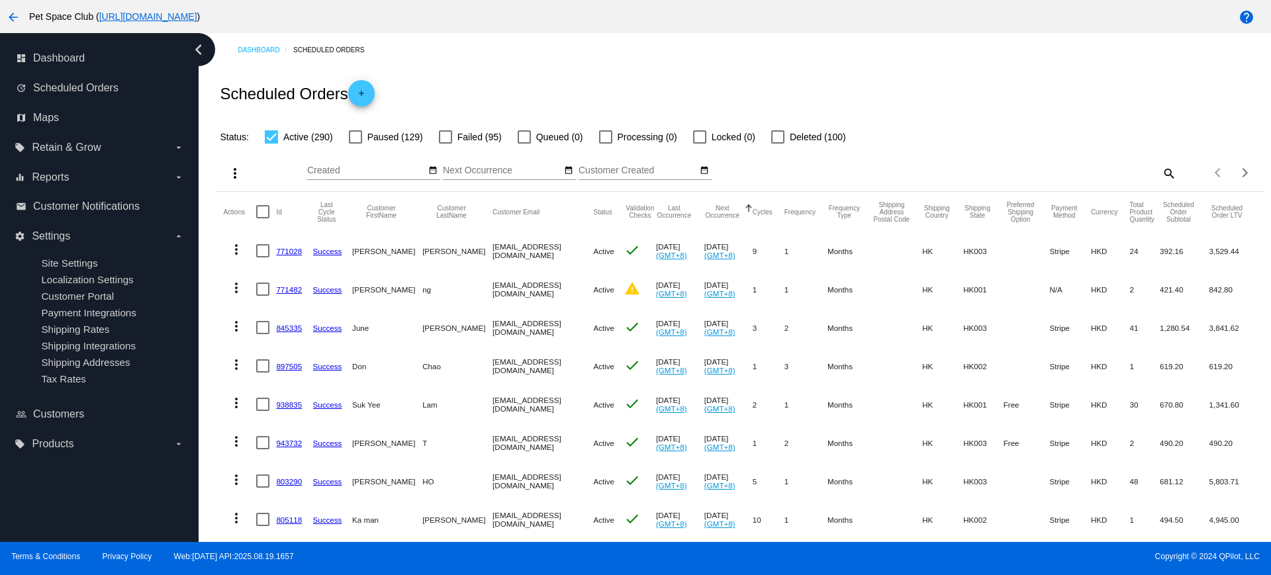
drag, startPoint x: 81, startPoint y: 264, endPoint x: 56, endPoint y: 522, distance: 259.4
click at [56, 522] on div "dashboard Dashboard update Scheduled Orders map Maps local_offer Retain & Grow …" at bounding box center [99, 287] width 199 height 509
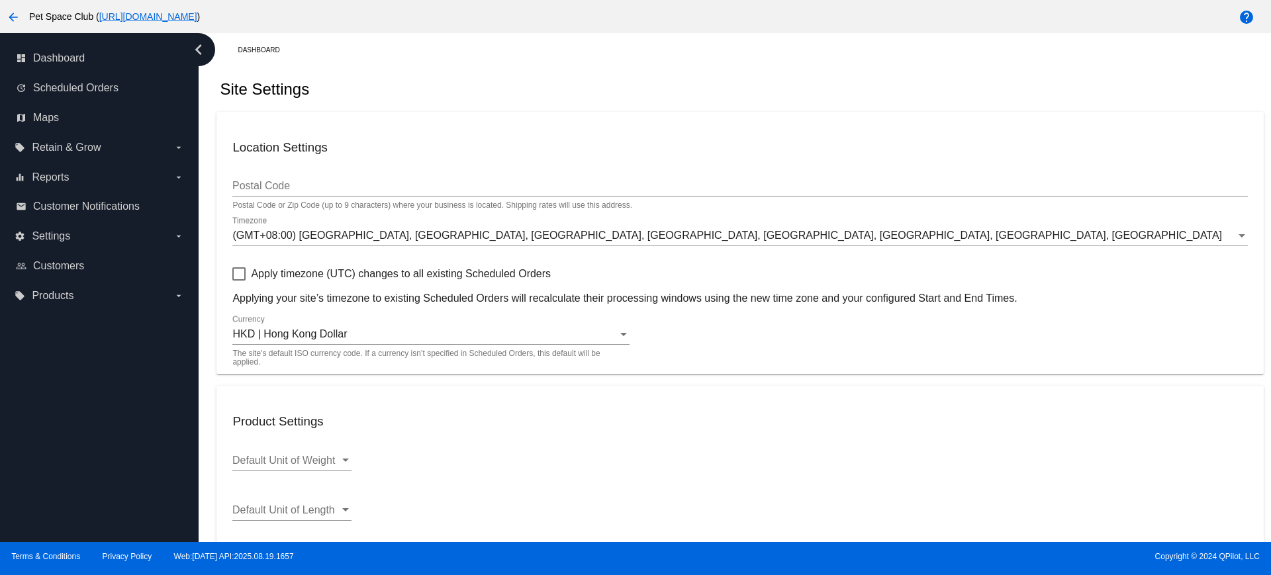
scroll to position [408, 0]
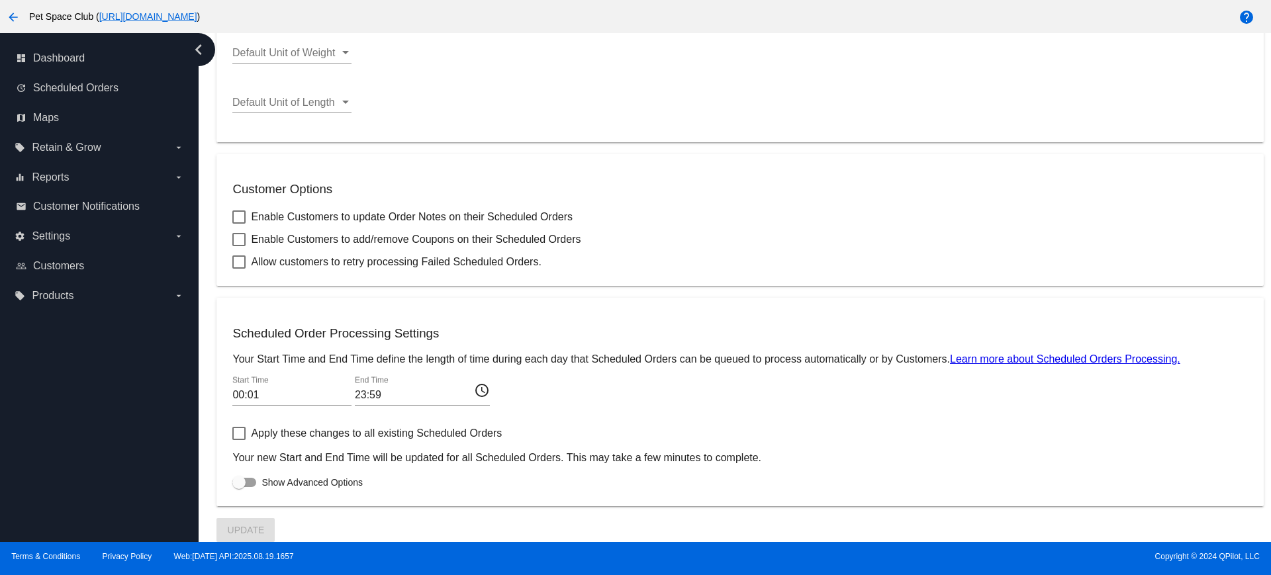
click at [743, 224] on div "Enable Customers to update Order Notes on their Scheduled Orders" at bounding box center [739, 217] width 1015 height 16
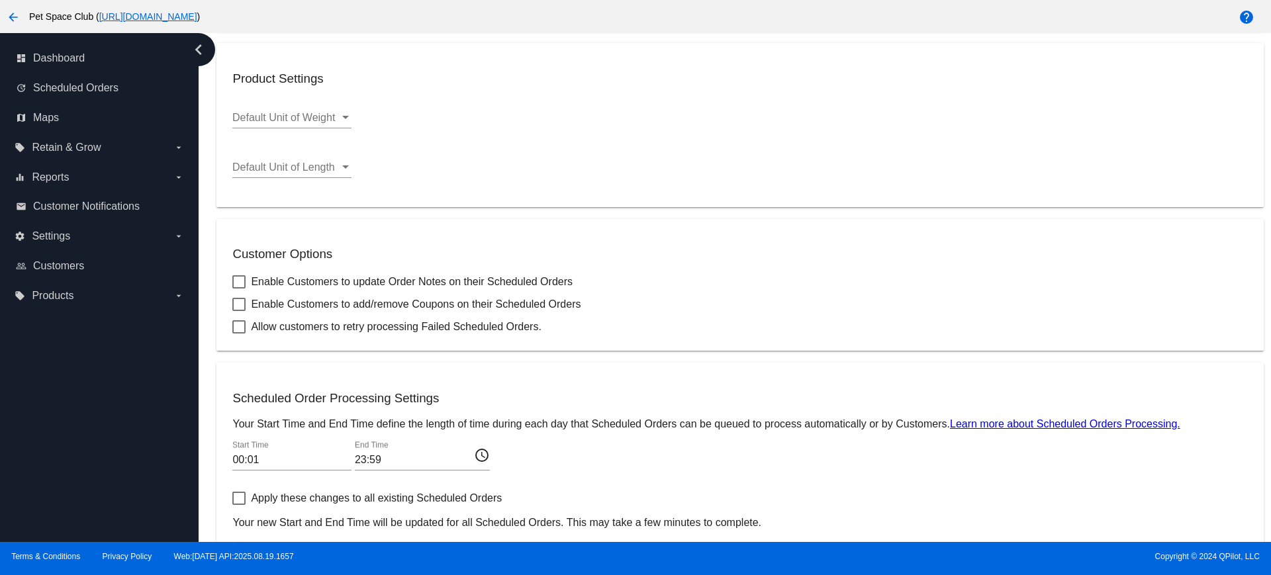
scroll to position [408, 0]
